Goal: Complete application form

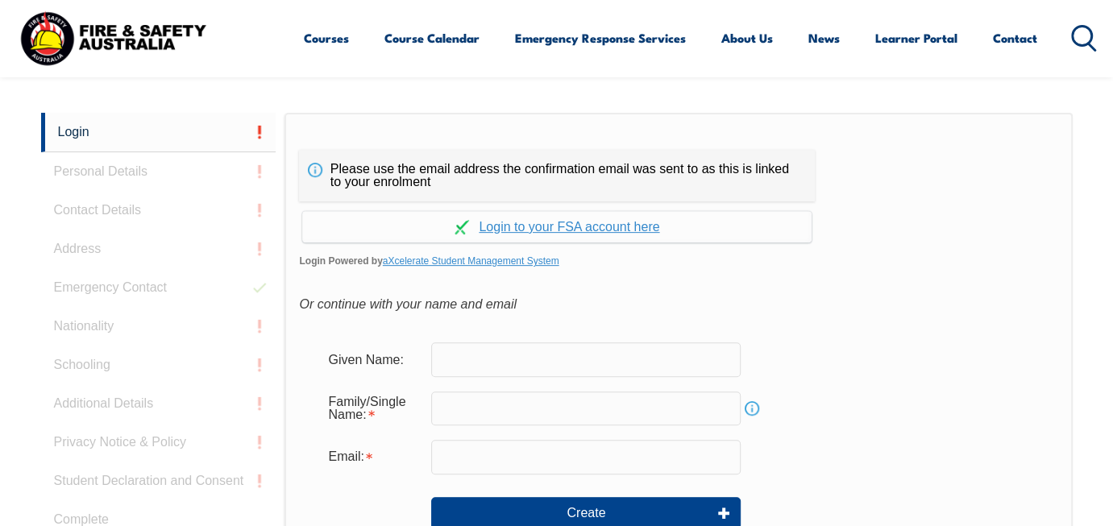
scroll to position [381, 0]
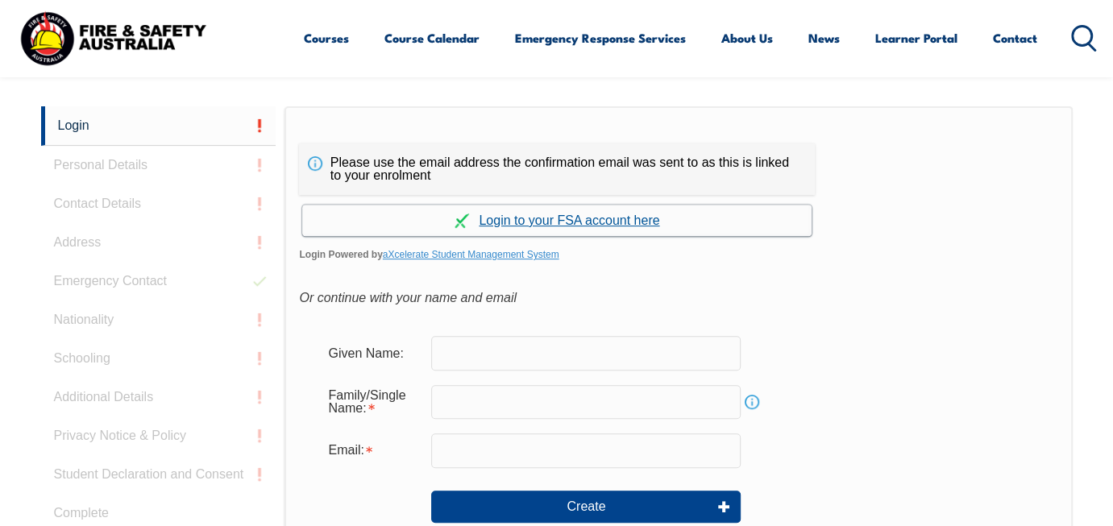
click at [513, 222] on link "Continue with aXcelerate" at bounding box center [556, 220] width 509 height 31
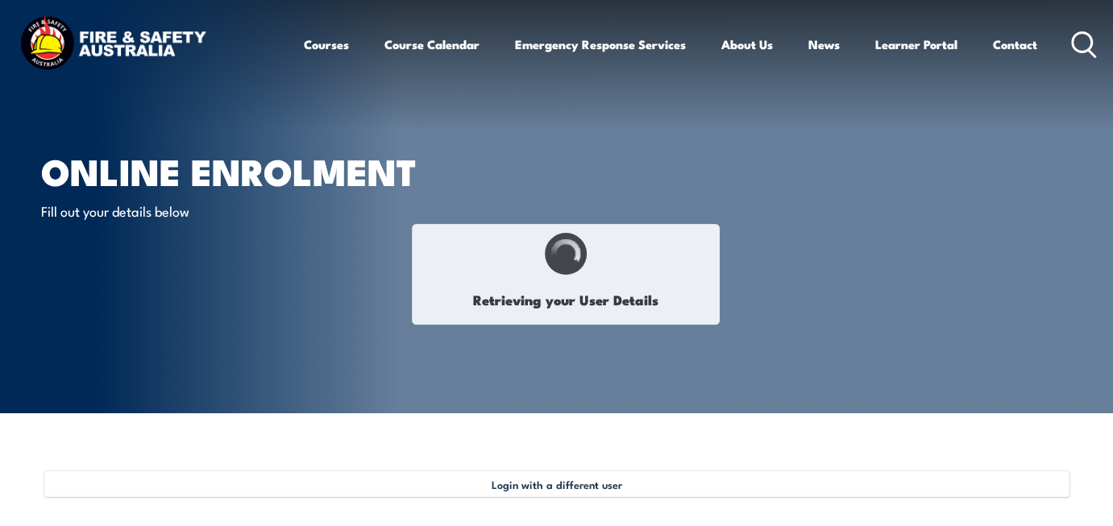
select select "Mr"
type input "[PERSON_NAME]"
type input "[DATE]"
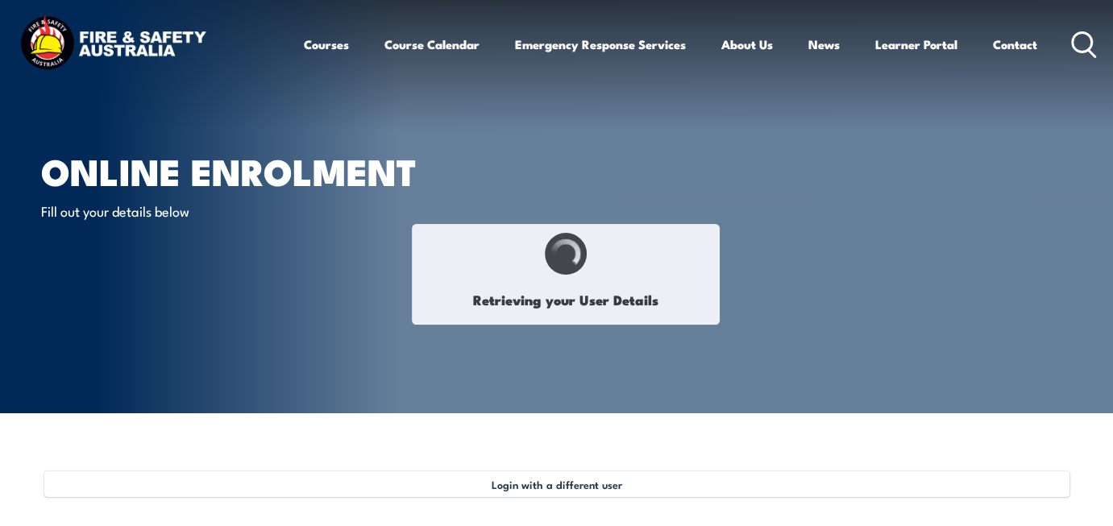
type input "WY7443RJ7H"
select select "M"
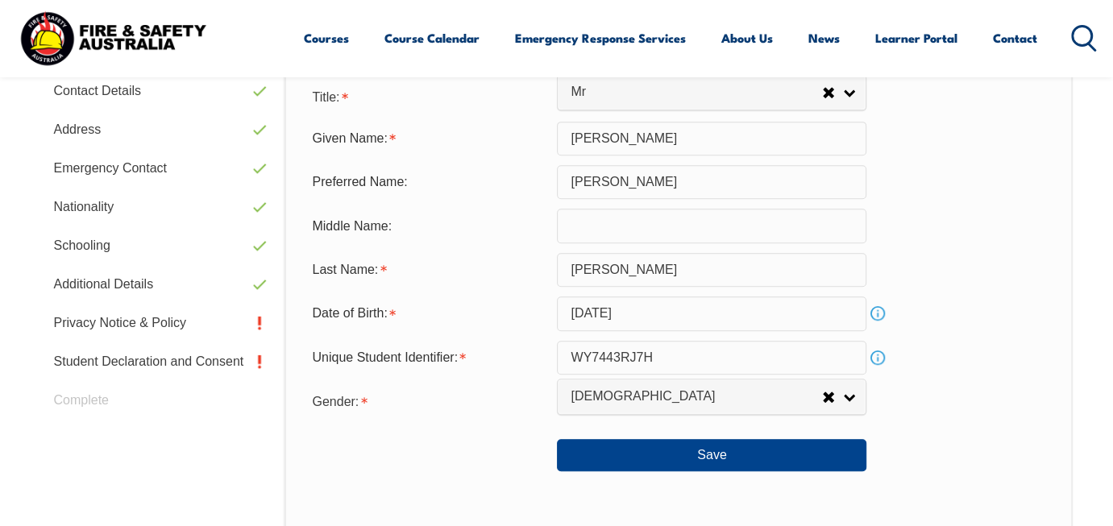
scroll to position [570, 0]
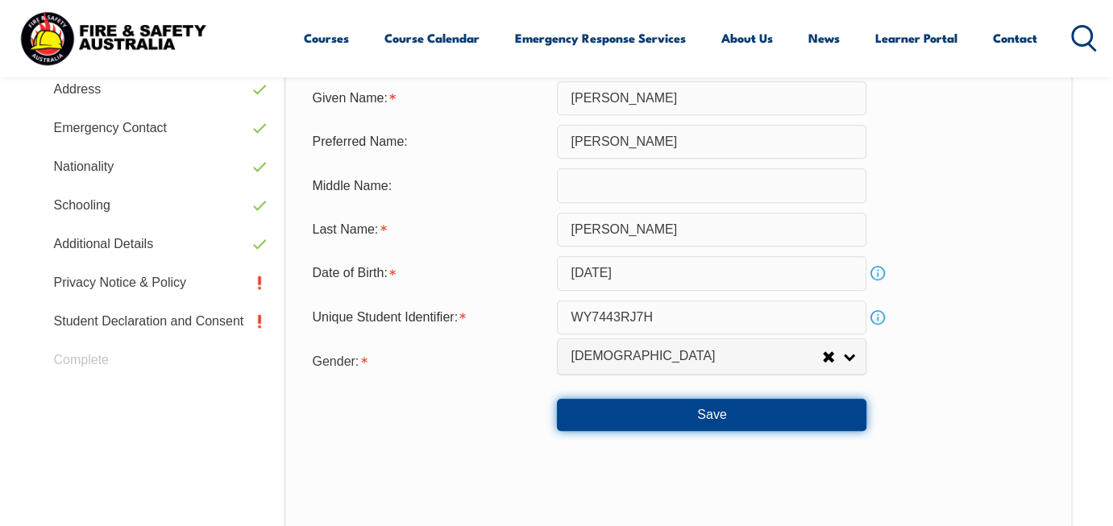
click at [720, 417] on button "Save" at bounding box center [711, 415] width 309 height 32
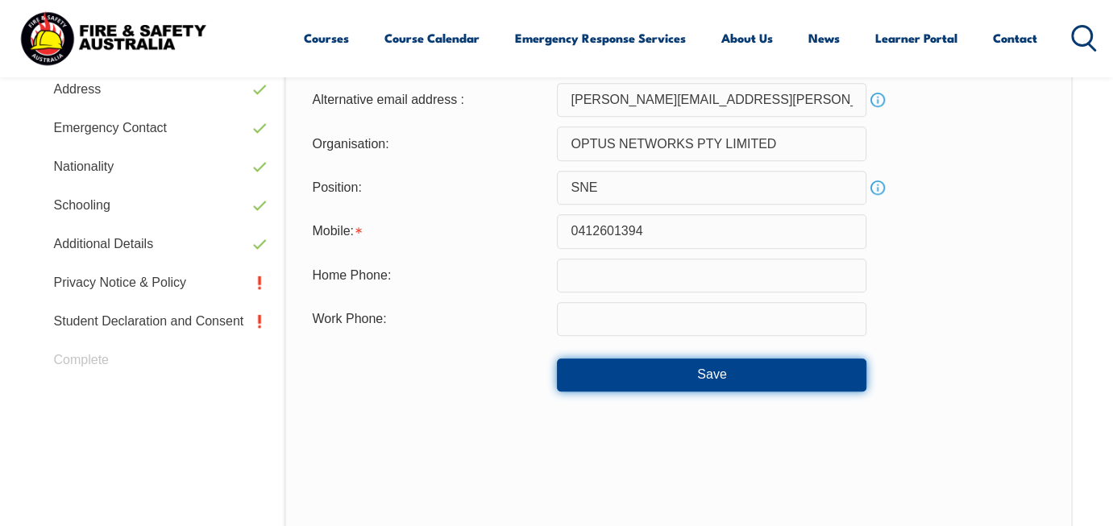
click at [762, 372] on button "Save" at bounding box center [711, 375] width 309 height 32
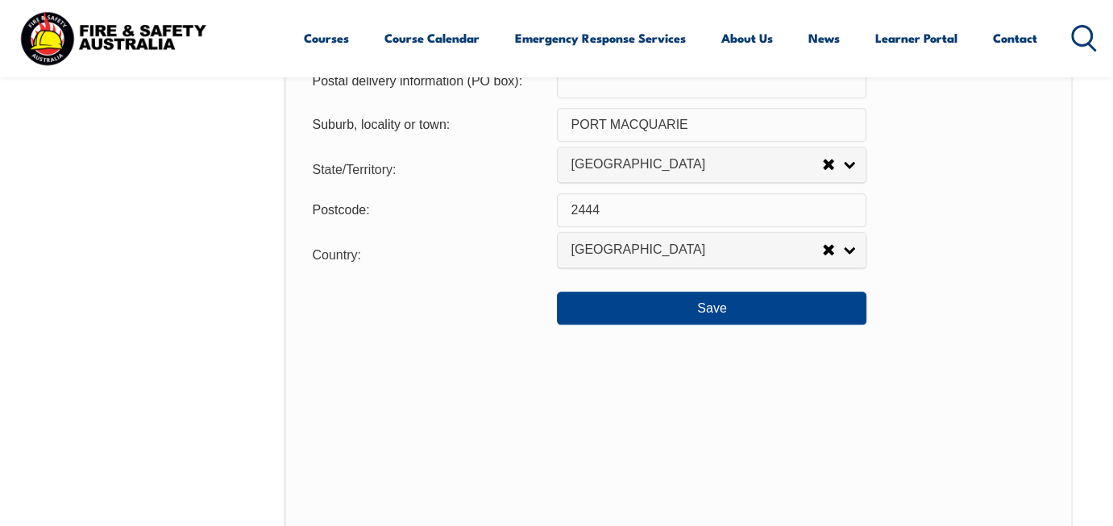
scroll to position [1286, 0]
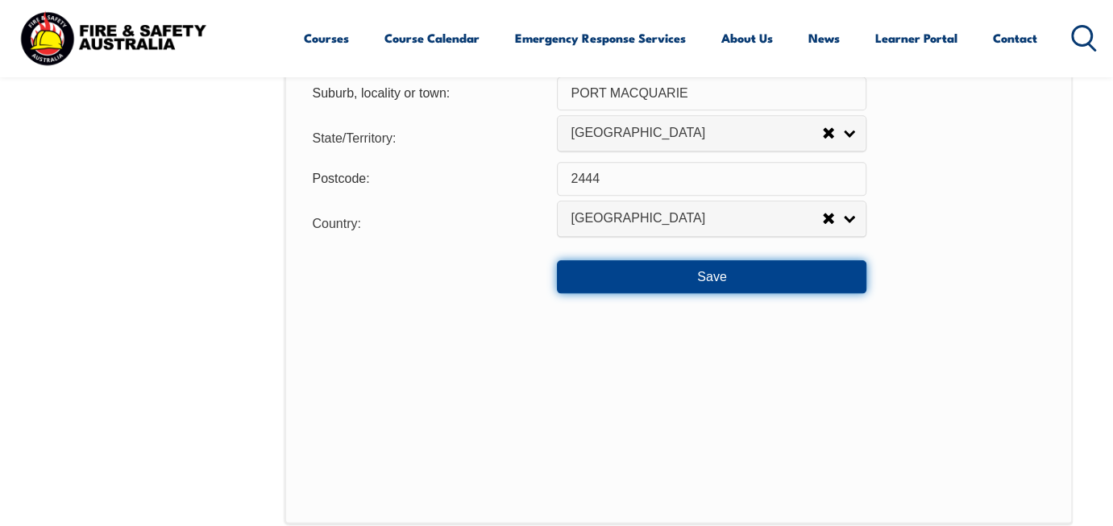
click at [717, 285] on button "Save" at bounding box center [711, 276] width 309 height 32
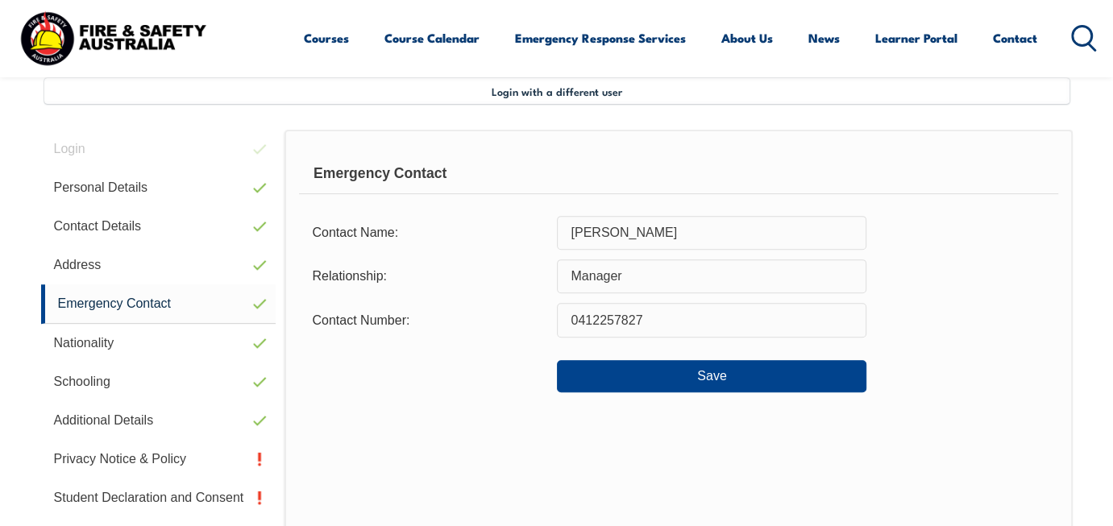
scroll to position [391, 0]
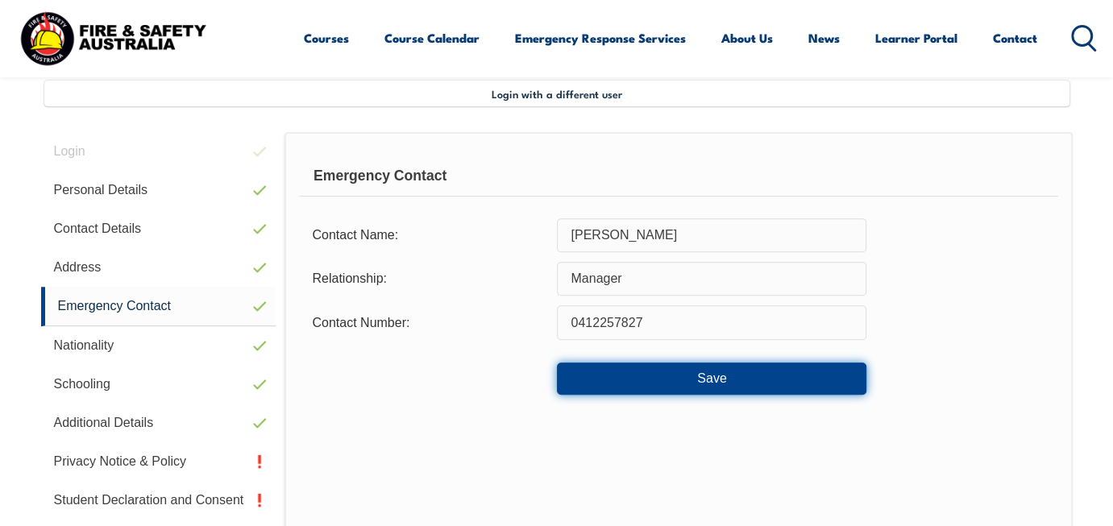
click at [748, 375] on button "Save" at bounding box center [711, 379] width 309 height 32
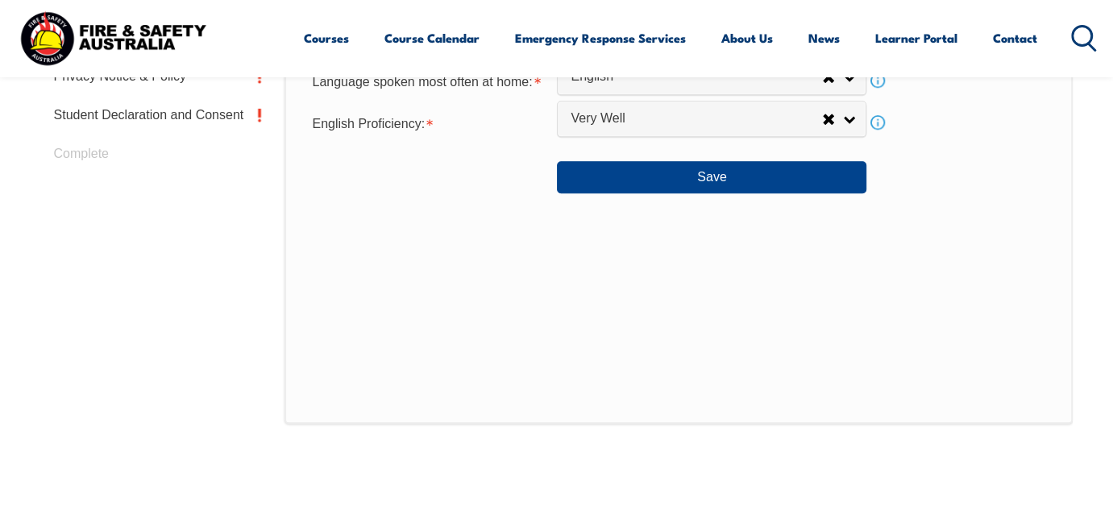
scroll to position [570, 0]
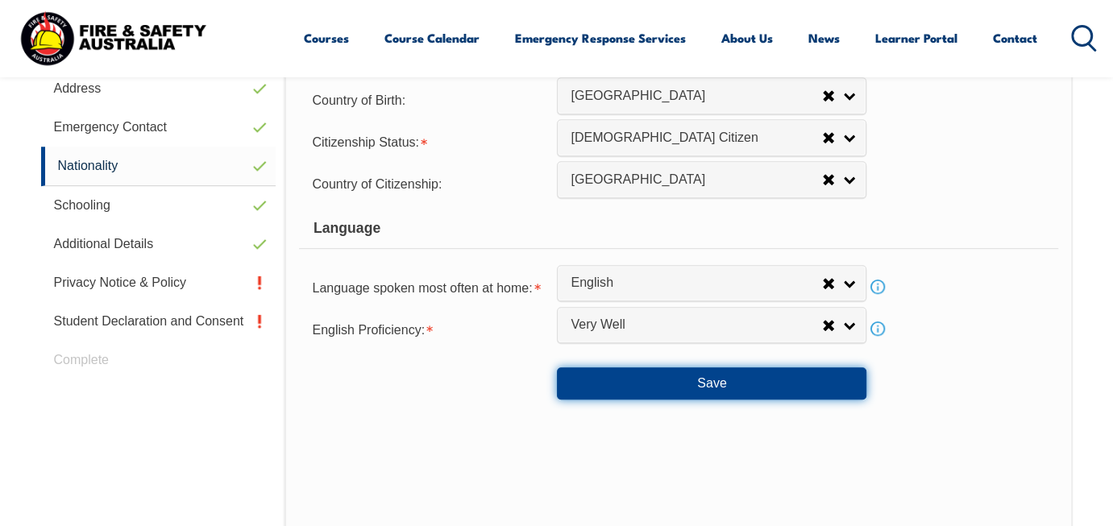
click at [762, 392] on button "Save" at bounding box center [711, 383] width 309 height 32
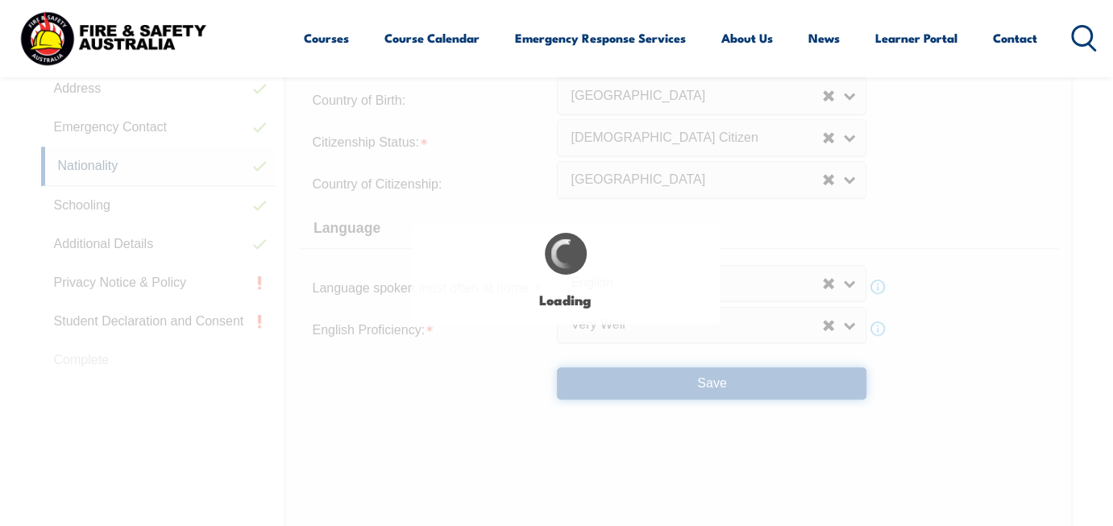
select select "false"
select select "true"
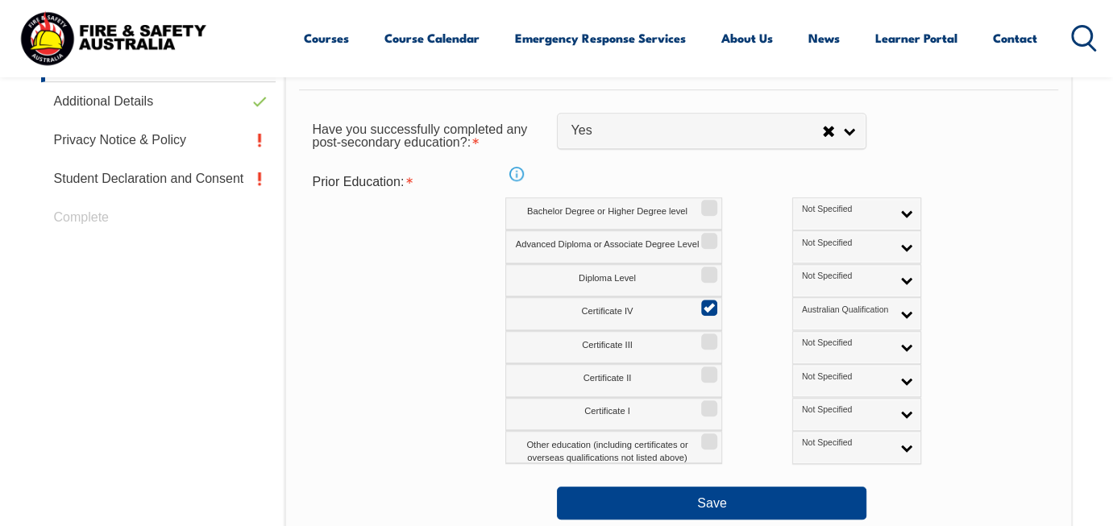
scroll to position [749, 0]
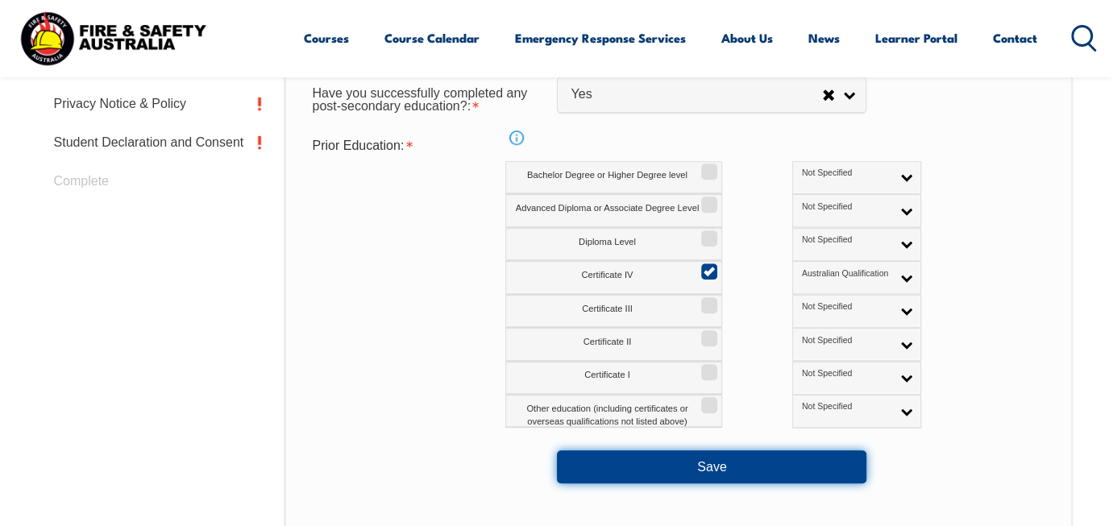
click at [736, 472] on button "Save" at bounding box center [711, 467] width 309 height 32
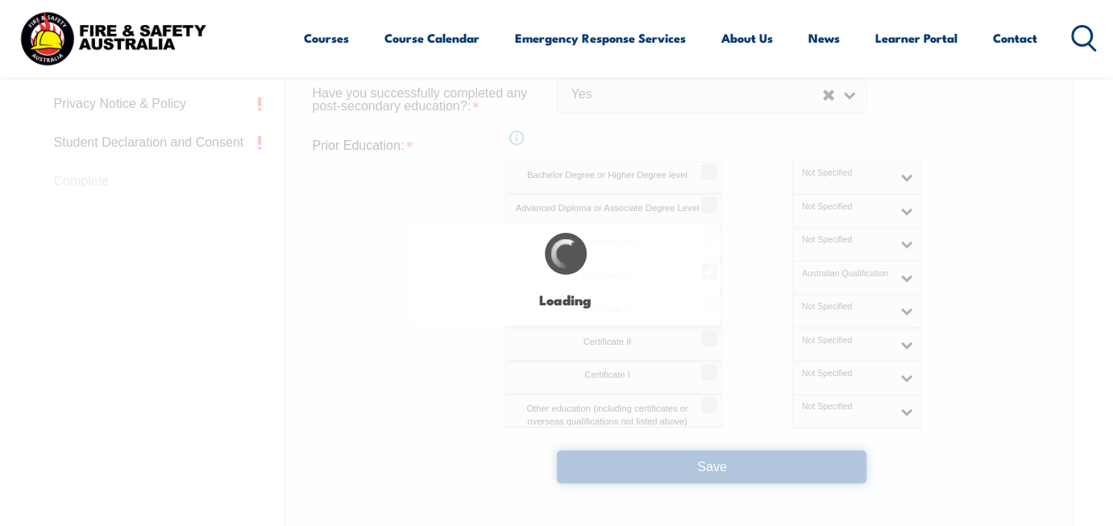
select select "false"
select select "true"
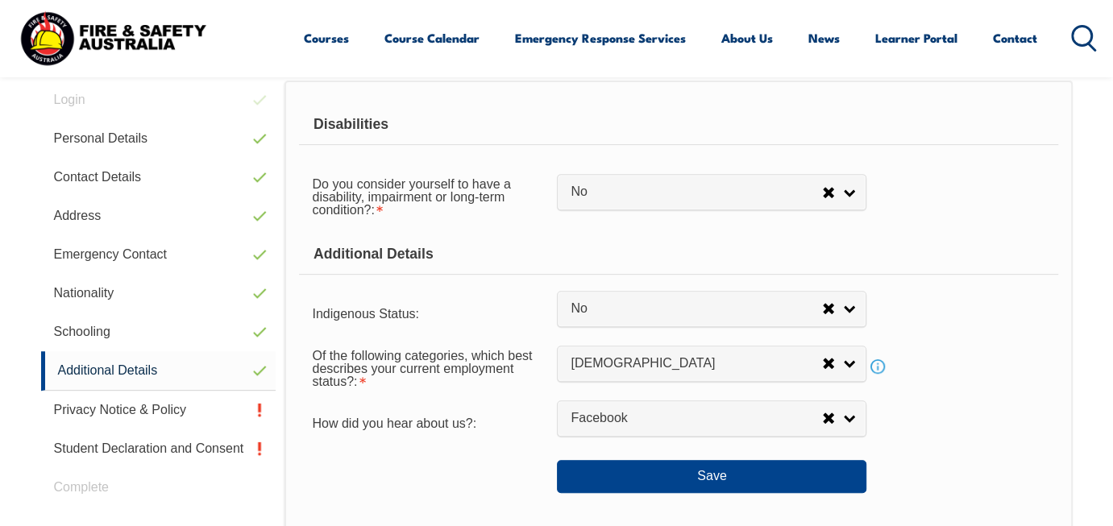
scroll to position [480, 0]
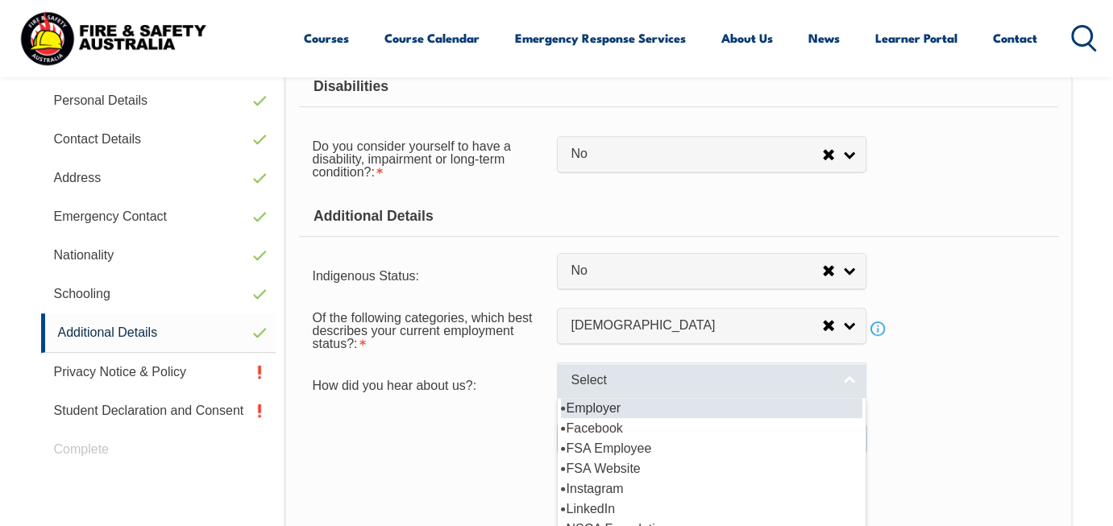
click at [849, 378] on link "Select" at bounding box center [711, 381] width 309 height 36
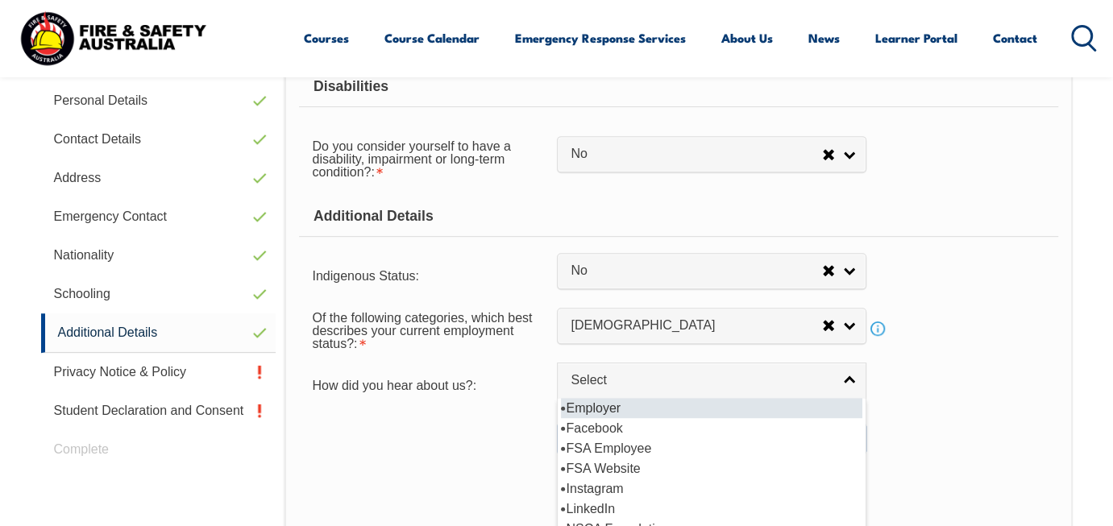
scroll to position [570, 0]
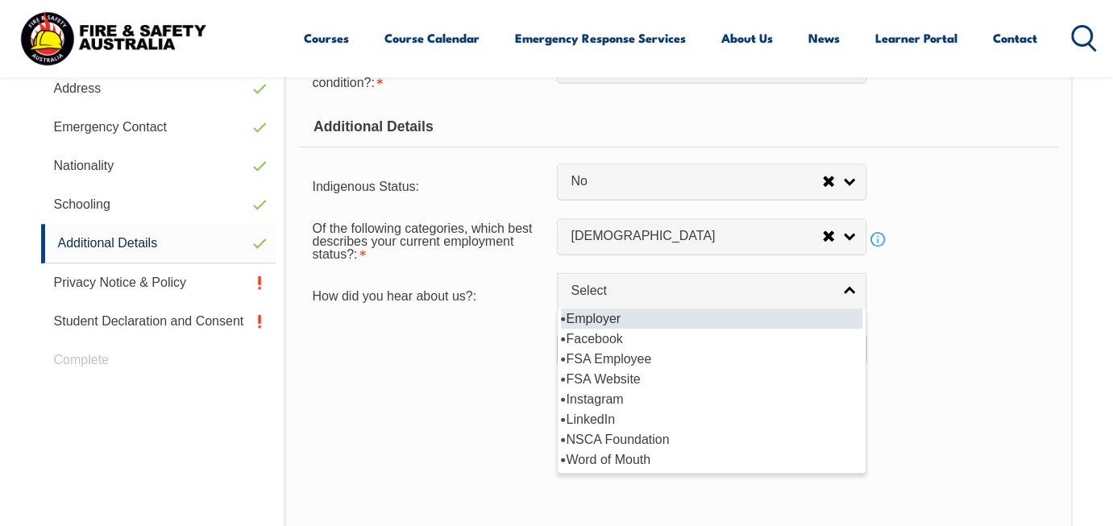
click at [612, 322] on li "Employer" at bounding box center [711, 319] width 301 height 20
select select "8019"
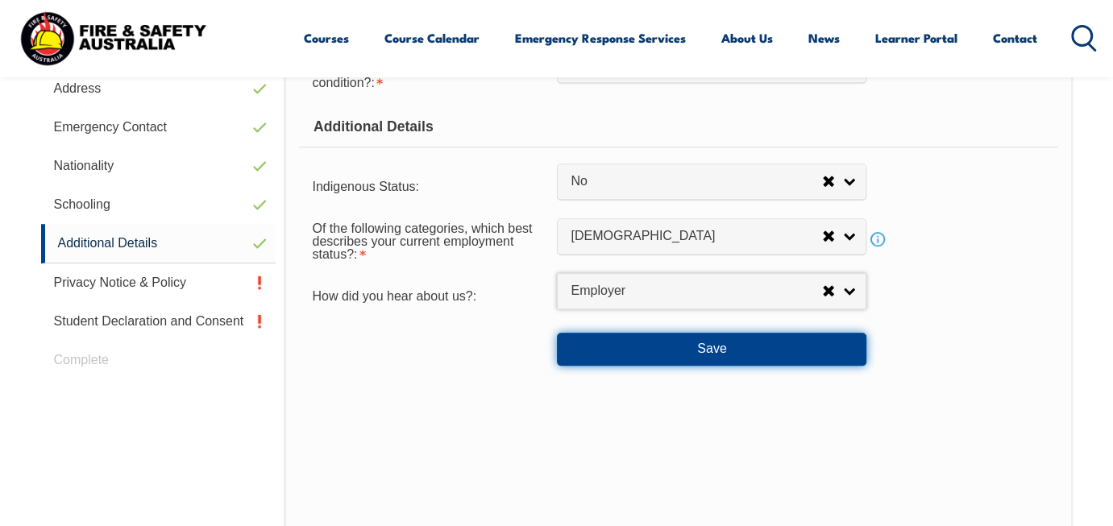
click at [630, 339] on button "Save" at bounding box center [711, 349] width 309 height 32
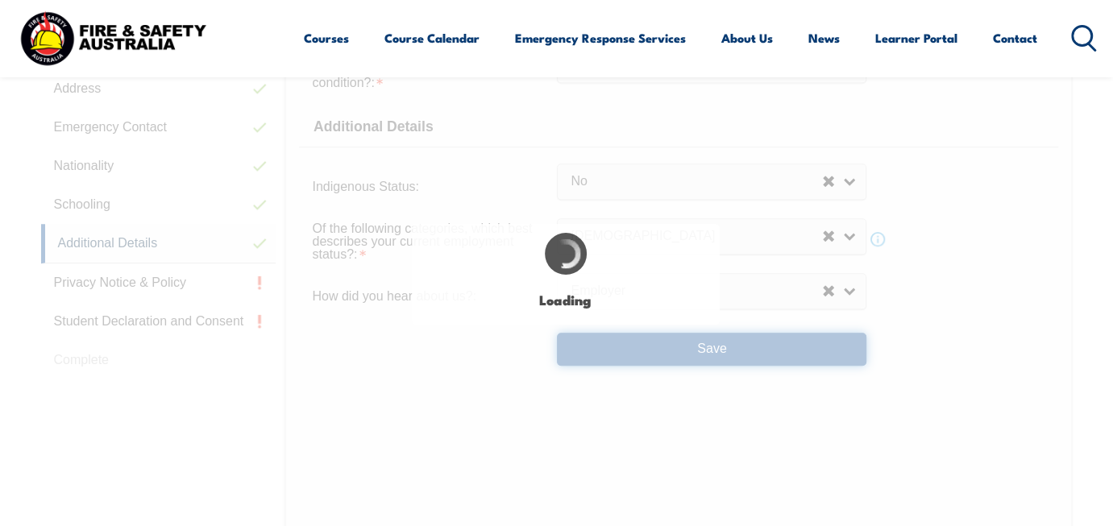
select select "false"
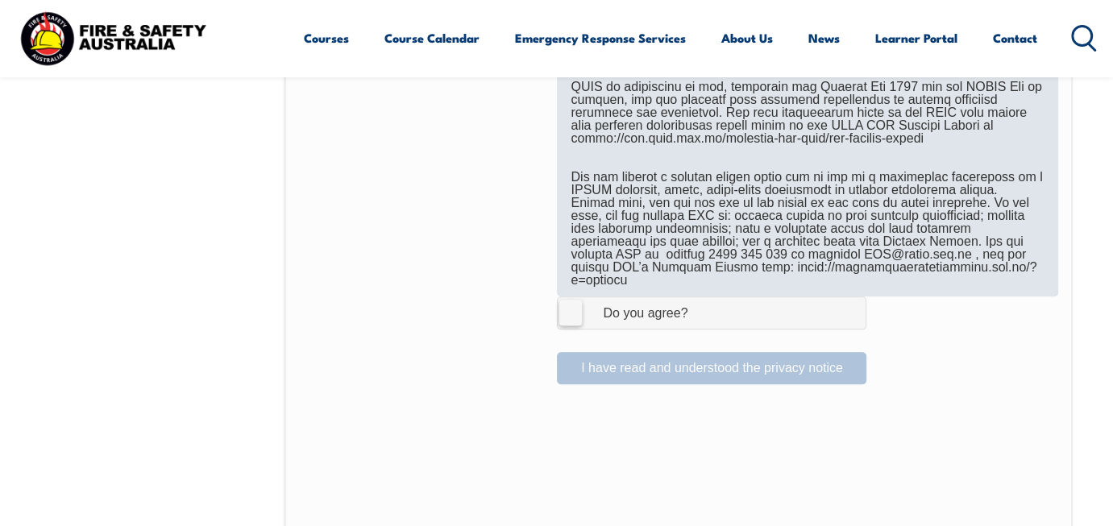
scroll to position [1107, 0]
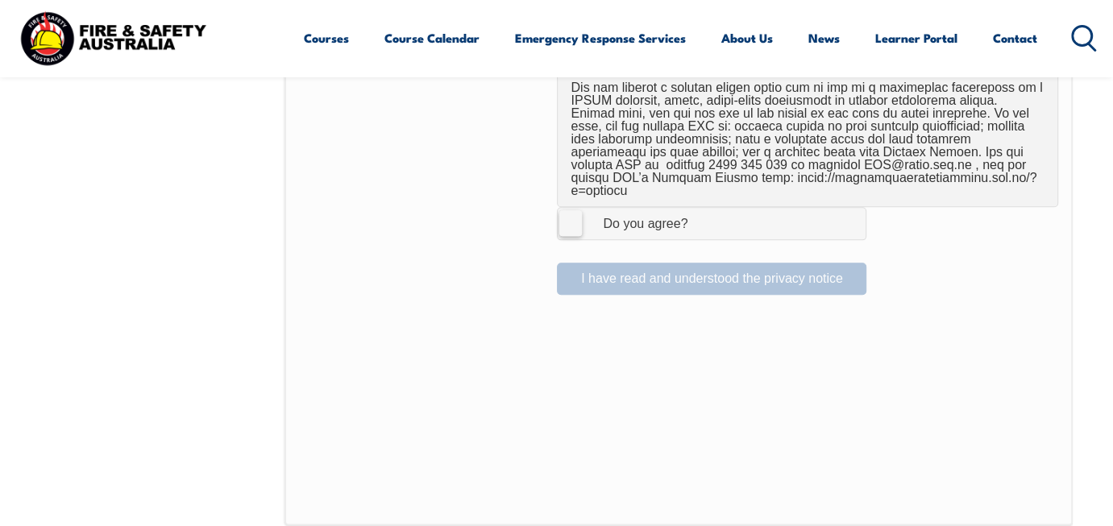
click at [573, 210] on label "I Agree Do you agree?" at bounding box center [711, 223] width 309 height 32
click at [700, 210] on input "I Agree Do you agree?" at bounding box center [713, 223] width 27 height 31
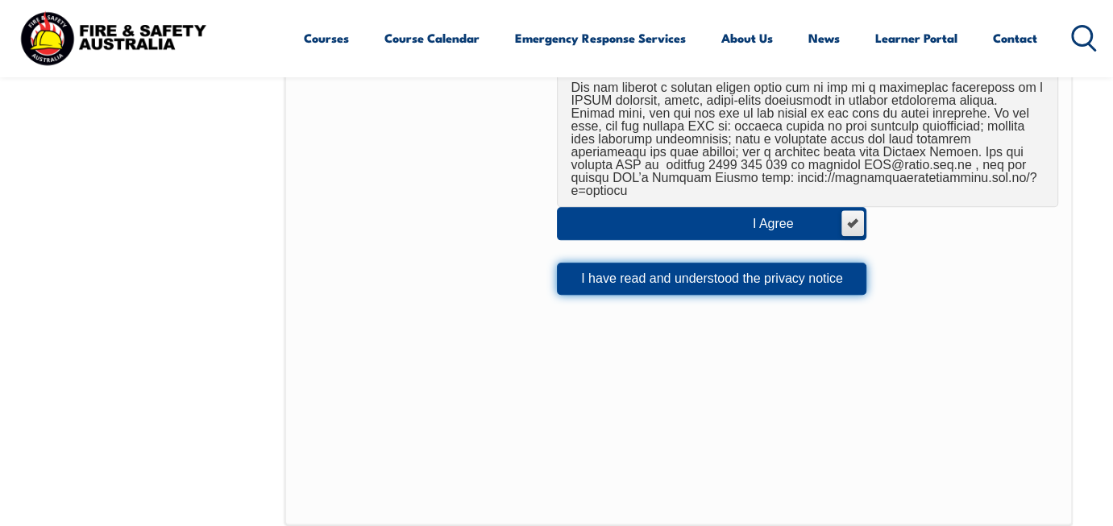
click at [732, 267] on button "I have read and understood the privacy notice" at bounding box center [711, 279] width 309 height 32
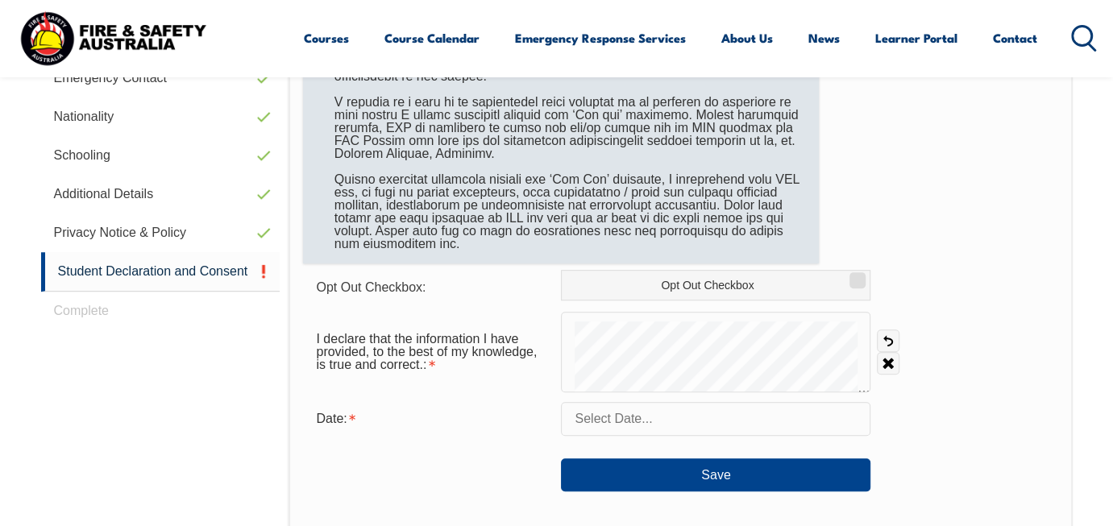
scroll to position [659, 0]
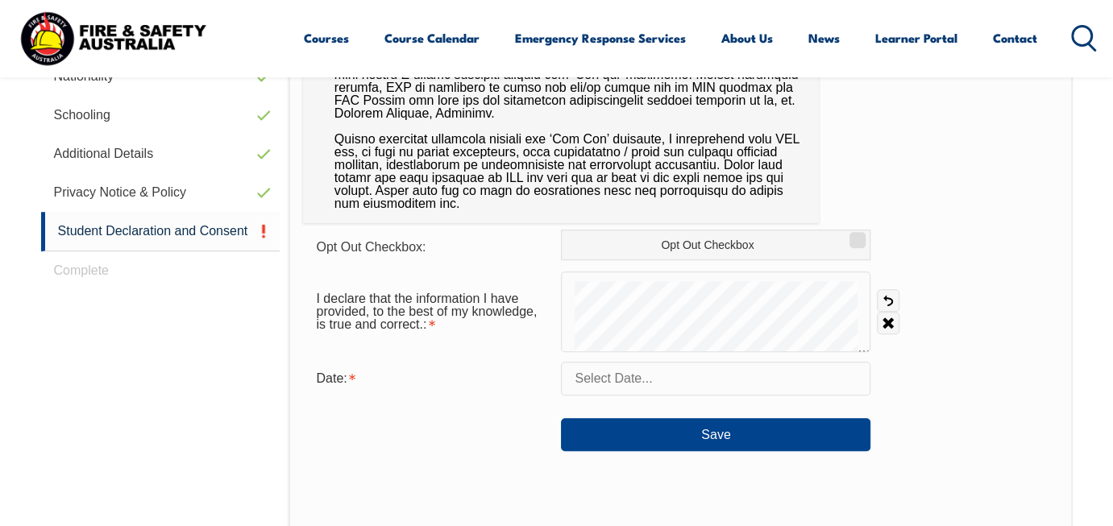
click at [651, 383] on input "text" at bounding box center [715, 379] width 309 height 34
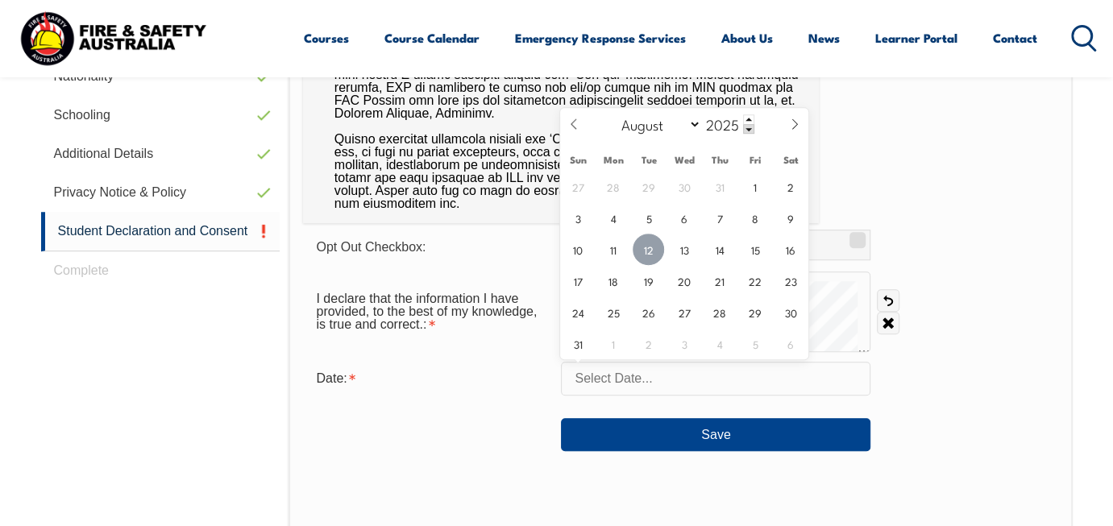
click at [637, 247] on span "12" at bounding box center [648, 249] width 31 height 31
type input "[DATE]"
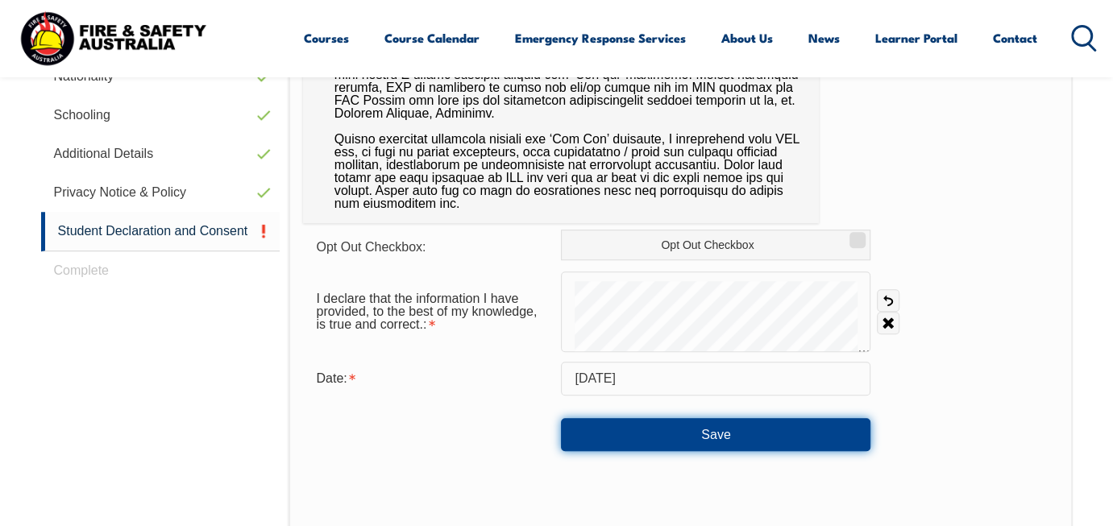
click at [657, 433] on button "Save" at bounding box center [715, 434] width 309 height 32
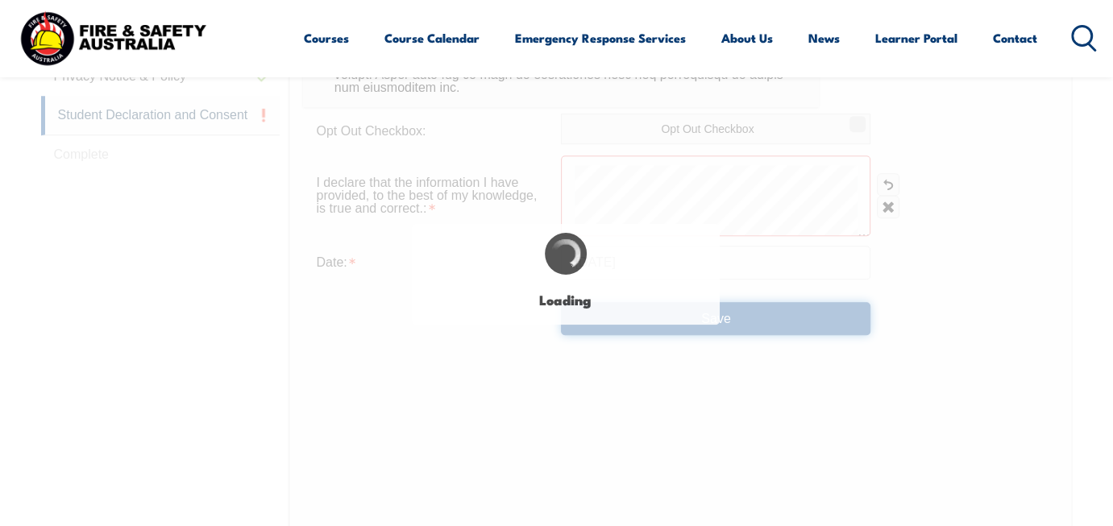
scroll to position [849, 0]
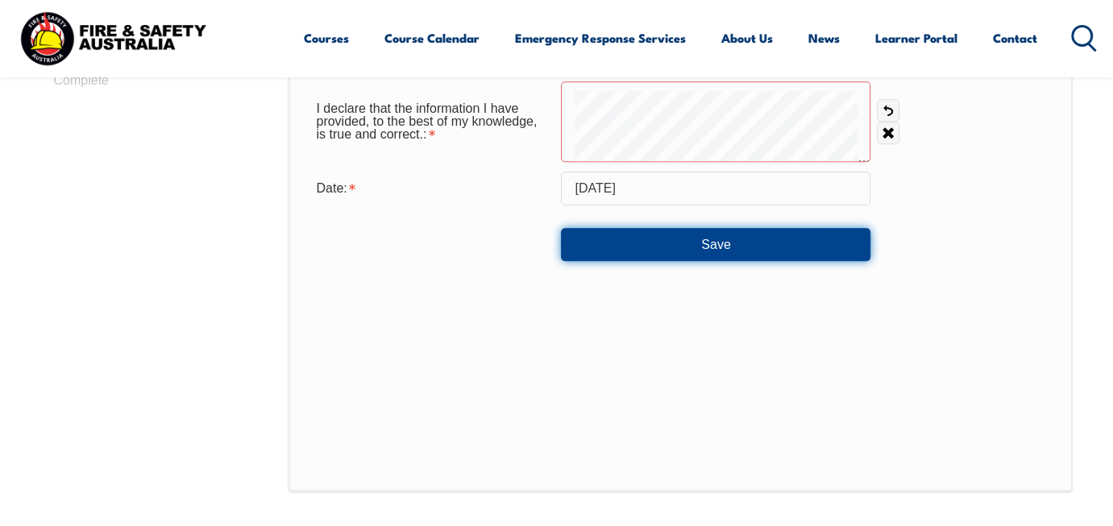
click at [700, 235] on button "Save" at bounding box center [715, 244] width 309 height 32
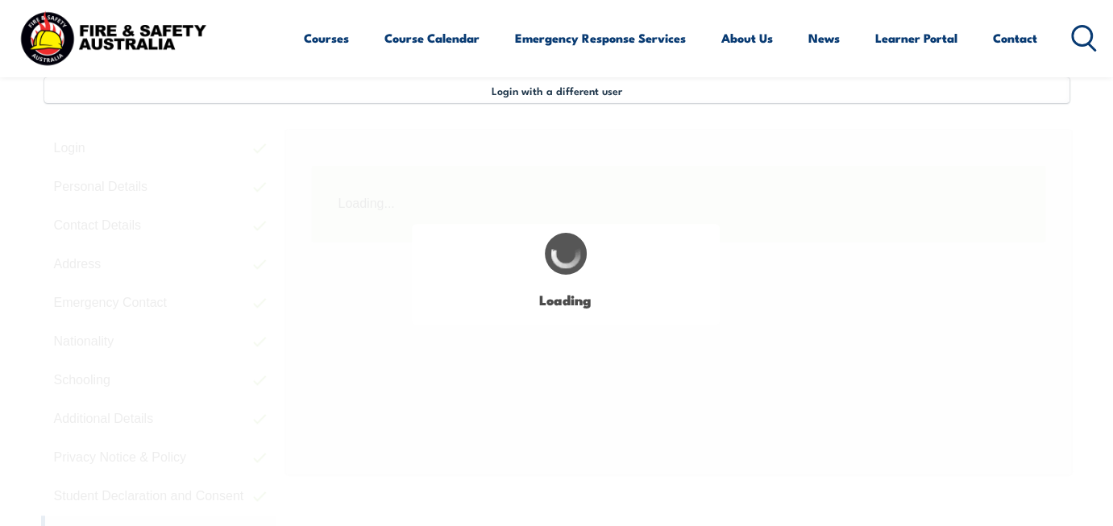
scroll to position [391, 0]
